Goal: Task Accomplishment & Management: Manage account settings

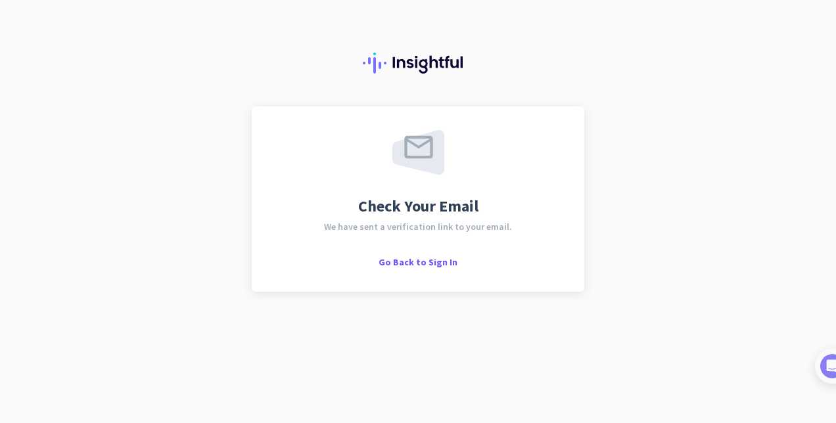
click at [100, 45] on div at bounding box center [418, 53] width 836 height 106
click at [409, 265] on span "Go Back to Sign In" at bounding box center [417, 262] width 79 height 12
click at [423, 267] on span "Go Back to Sign In" at bounding box center [417, 262] width 79 height 12
click at [424, 265] on span "Go Back to Sign In" at bounding box center [417, 262] width 79 height 12
